Goal: Information Seeking & Learning: Learn about a topic

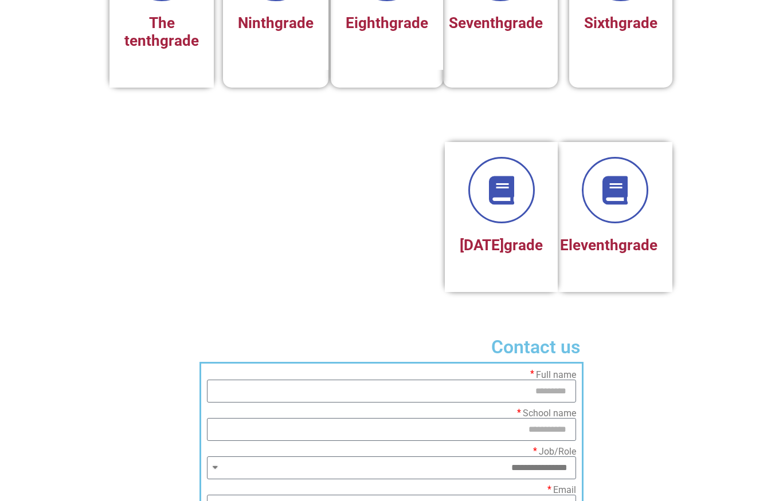
scroll to position [586, 0]
click at [506, 201] on icon at bounding box center [501, 191] width 32 height 32
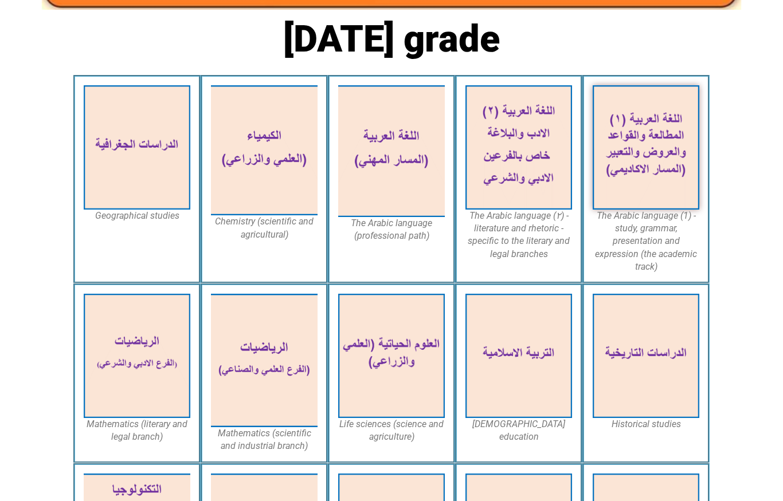
scroll to position [277, 0]
click at [654, 366] on img at bounding box center [645, 356] width 107 height 124
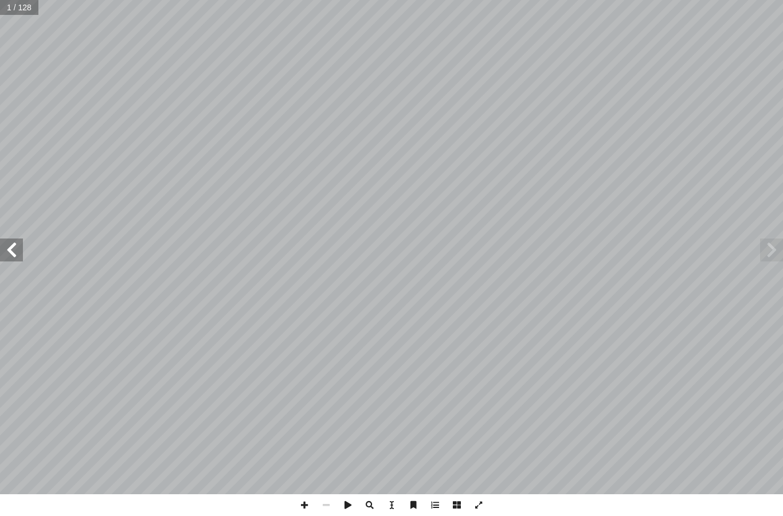
click at [12, 248] on span at bounding box center [11, 249] width 23 height 23
click at [10, 245] on span at bounding box center [11, 249] width 23 height 23
click at [17, 244] on span at bounding box center [11, 249] width 23 height 23
click at [16, 252] on span at bounding box center [11, 249] width 23 height 23
click at [15, 245] on span at bounding box center [11, 249] width 23 height 23
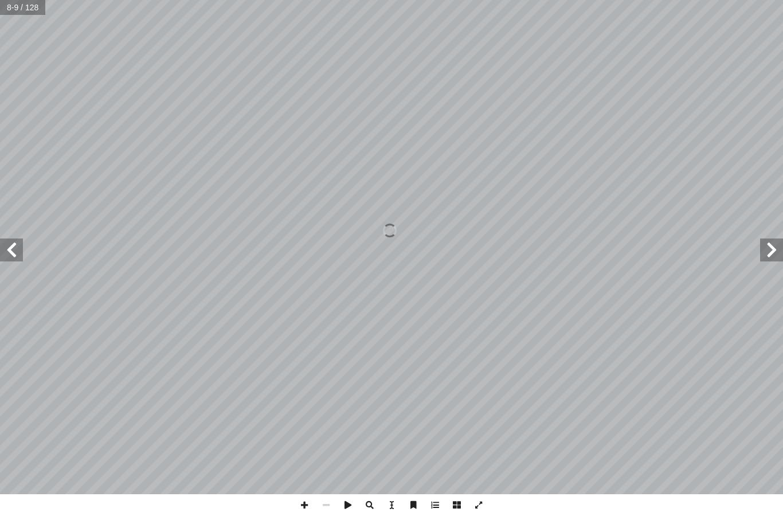
click at [14, 250] on span at bounding box center [11, 249] width 23 height 23
click at [10, 246] on span at bounding box center [11, 249] width 23 height 23
click at [18, 245] on span at bounding box center [11, 249] width 23 height 23
click at [18, 248] on span at bounding box center [11, 249] width 23 height 23
click at [15, 245] on span at bounding box center [11, 249] width 23 height 23
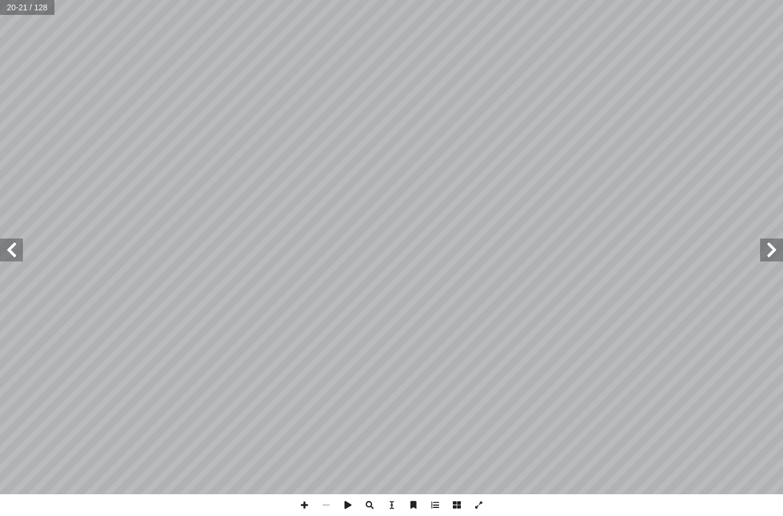
click at [22, 250] on span at bounding box center [11, 249] width 23 height 23
click at [18, 254] on span at bounding box center [11, 249] width 23 height 23
click at [13, 241] on span at bounding box center [11, 249] width 23 height 23
click at [17, 249] on span at bounding box center [11, 249] width 23 height 23
click at [17, 248] on span at bounding box center [11, 249] width 23 height 23
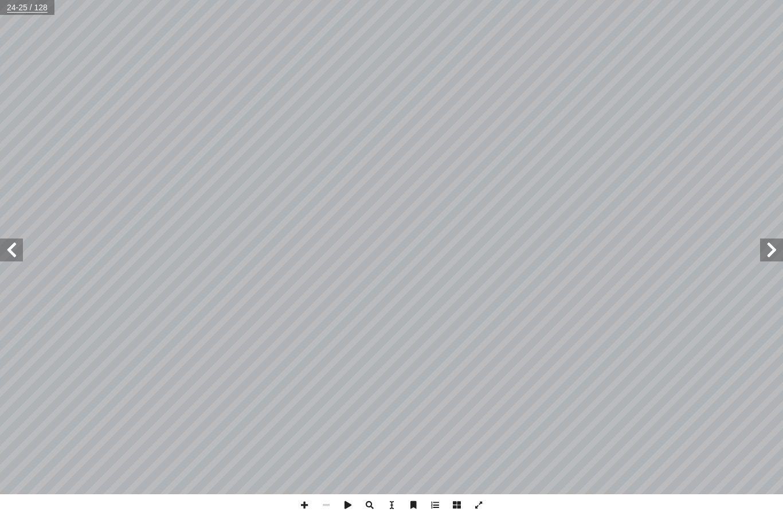
click at [18, 248] on span at bounding box center [11, 249] width 23 height 23
click at [20, 249] on span at bounding box center [11, 249] width 23 height 23
click at [19, 246] on span at bounding box center [11, 249] width 23 height 23
click at [19, 248] on span at bounding box center [11, 249] width 23 height 23
click at [15, 239] on span at bounding box center [11, 249] width 23 height 23
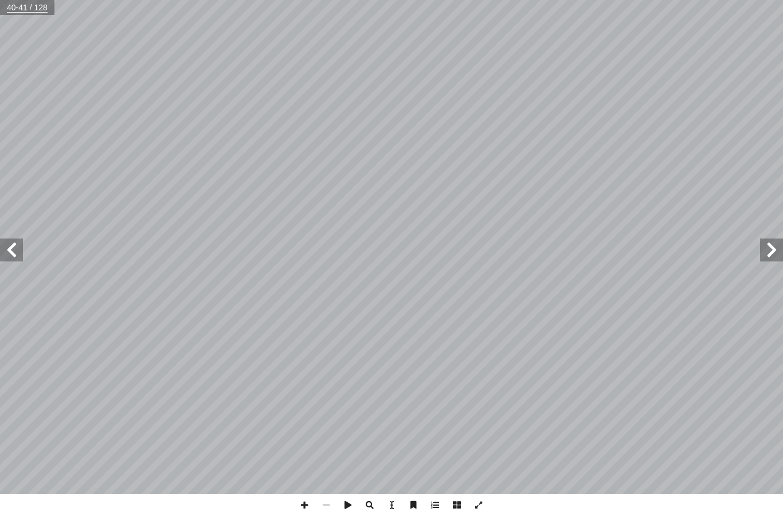
click at [14, 242] on span at bounding box center [11, 249] width 23 height 23
